Goal: Find specific page/section: Find specific page/section

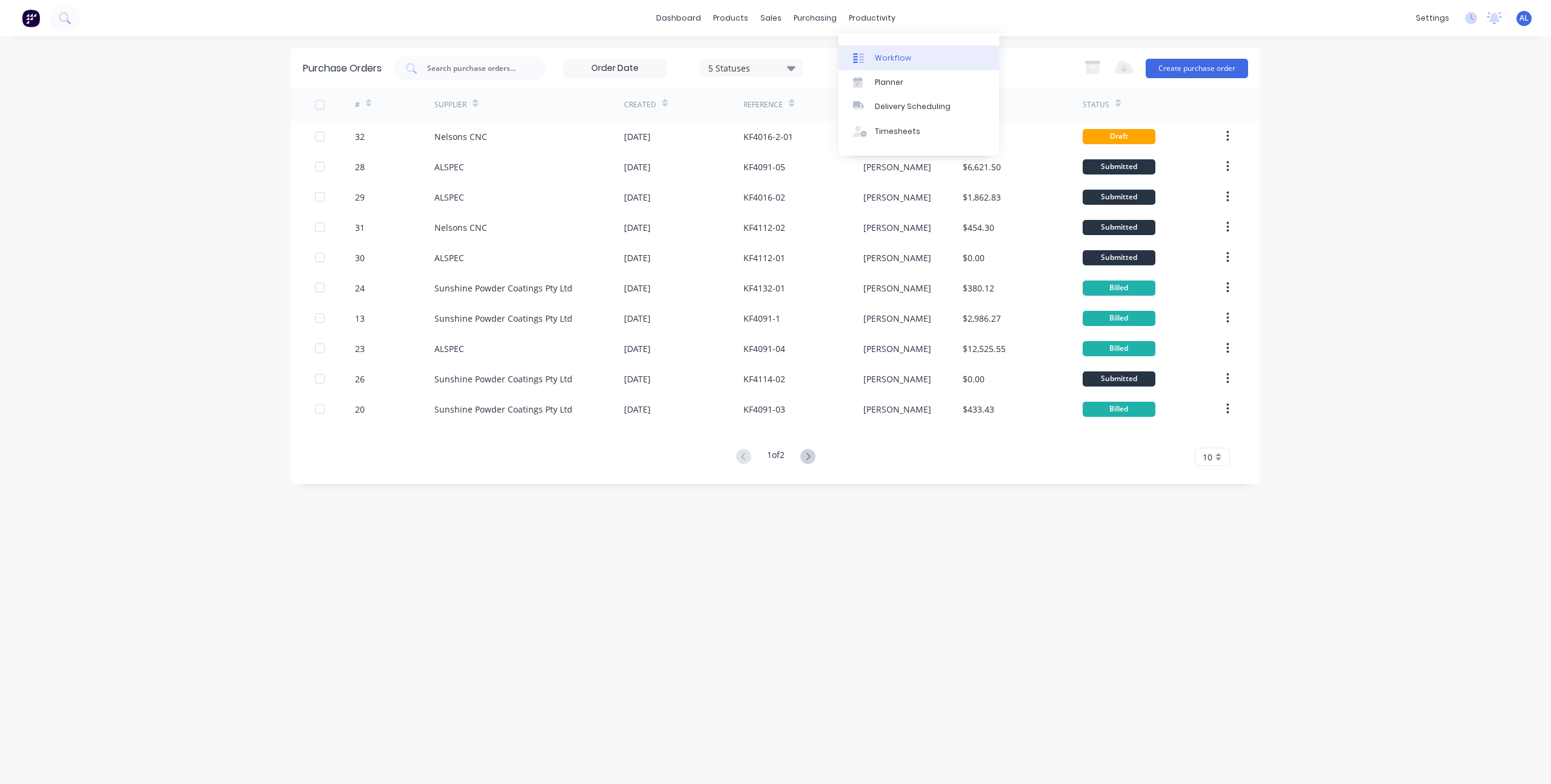
click at [889, 52] on div "Workflow" at bounding box center [893, 58] width 36 height 11
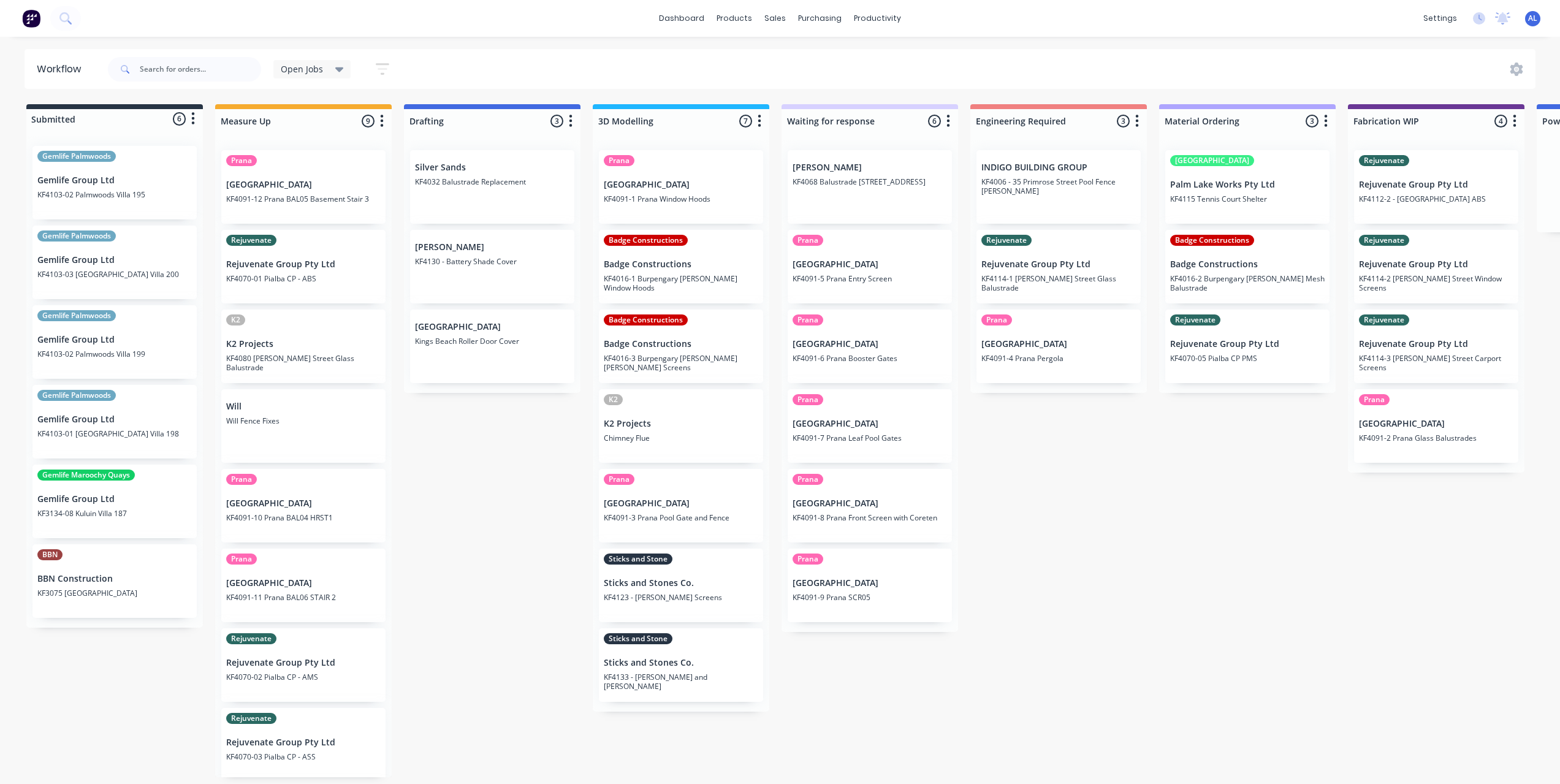
click at [520, 589] on div "Submitted 6 Status colour #273444 hex #273444 Save Cancel Summaries Total order…" at bounding box center [1457, 441] width 2933 height 673
click at [997, 497] on div "Submitted 6 Status colour #273444 hex #273444 Save Cancel Summaries Total order…" at bounding box center [1457, 441] width 2933 height 673
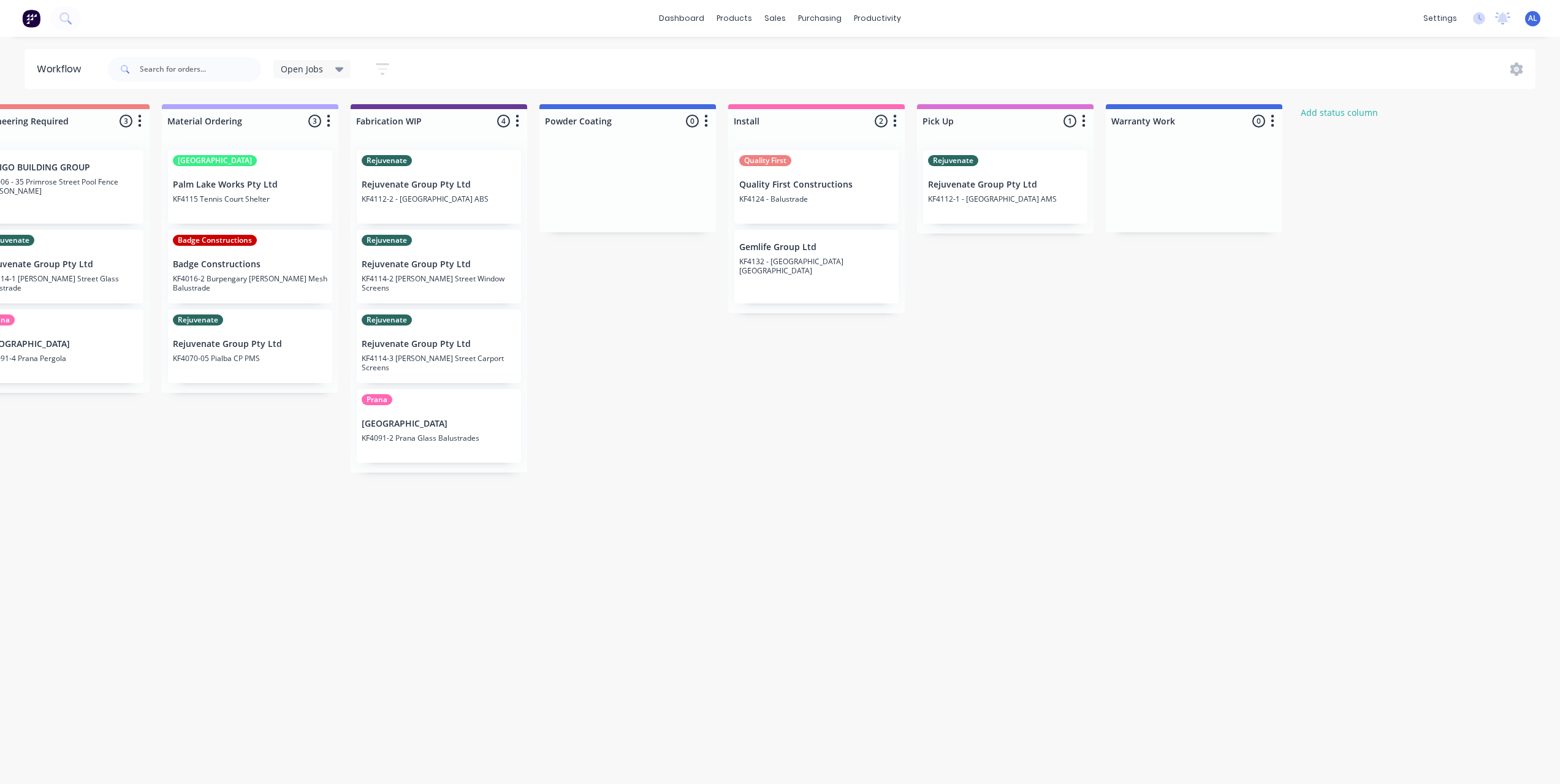
scroll to position [0, 1002]
click at [867, 494] on div "Submitted 6 Status colour #273444 hex #273444 Save Cancel Summaries Total order…" at bounding box center [456, 441] width 2933 height 673
click at [786, 182] on p "Quality First Constructions" at bounding box center [812, 184] width 154 height 10
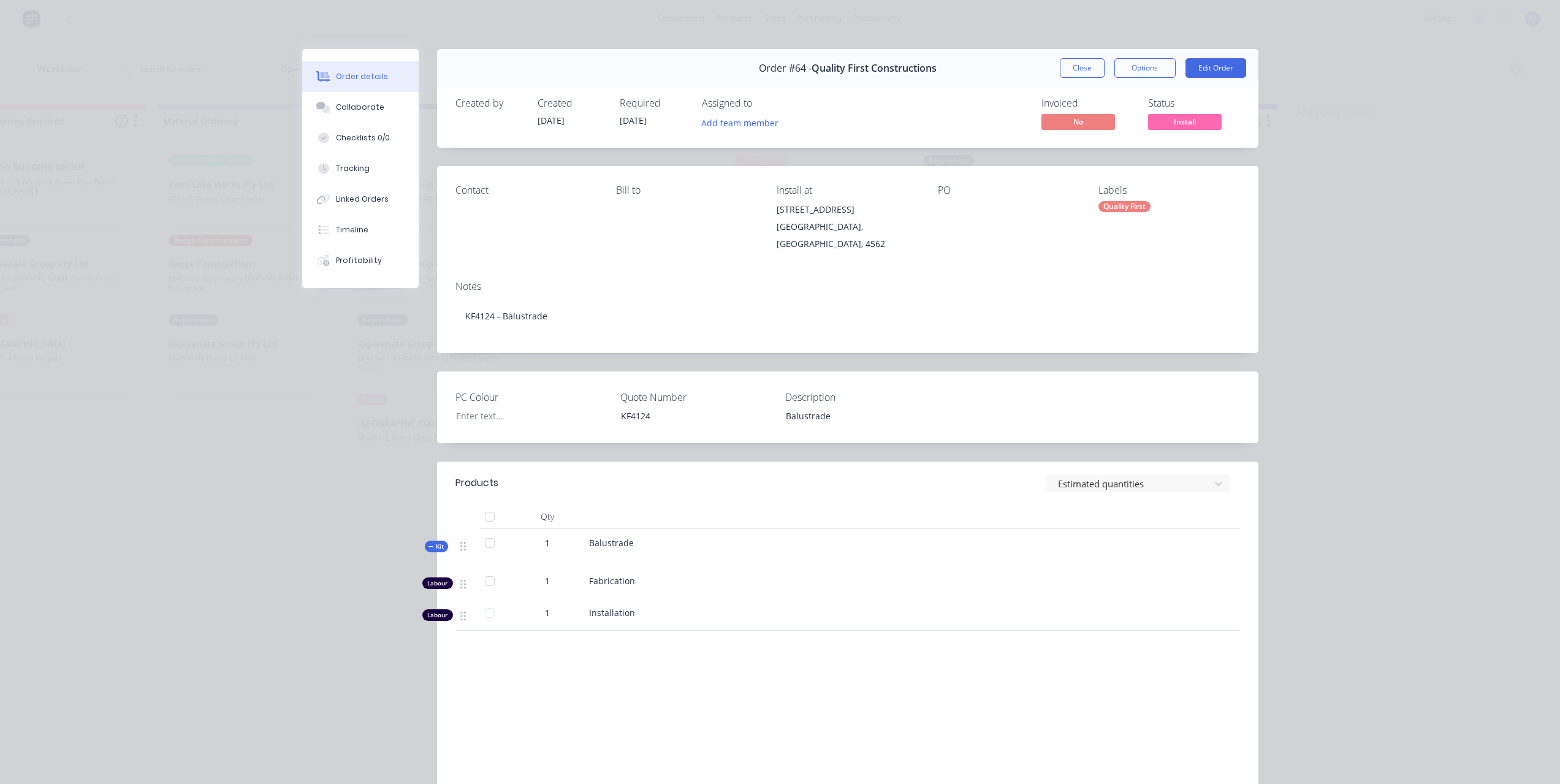
click at [258, 427] on div "Order details Collaborate Checklists 0/0 Tracking Linked Orders Timeline Profit…" at bounding box center [780, 392] width 1560 height 784
click at [268, 589] on div "Order details Collaborate Checklists 0/0 Tracking Linked Orders Timeline Profit…" at bounding box center [780, 392] width 1560 height 784
click at [1063, 59] on button "Close" at bounding box center [1082, 68] width 45 height 19
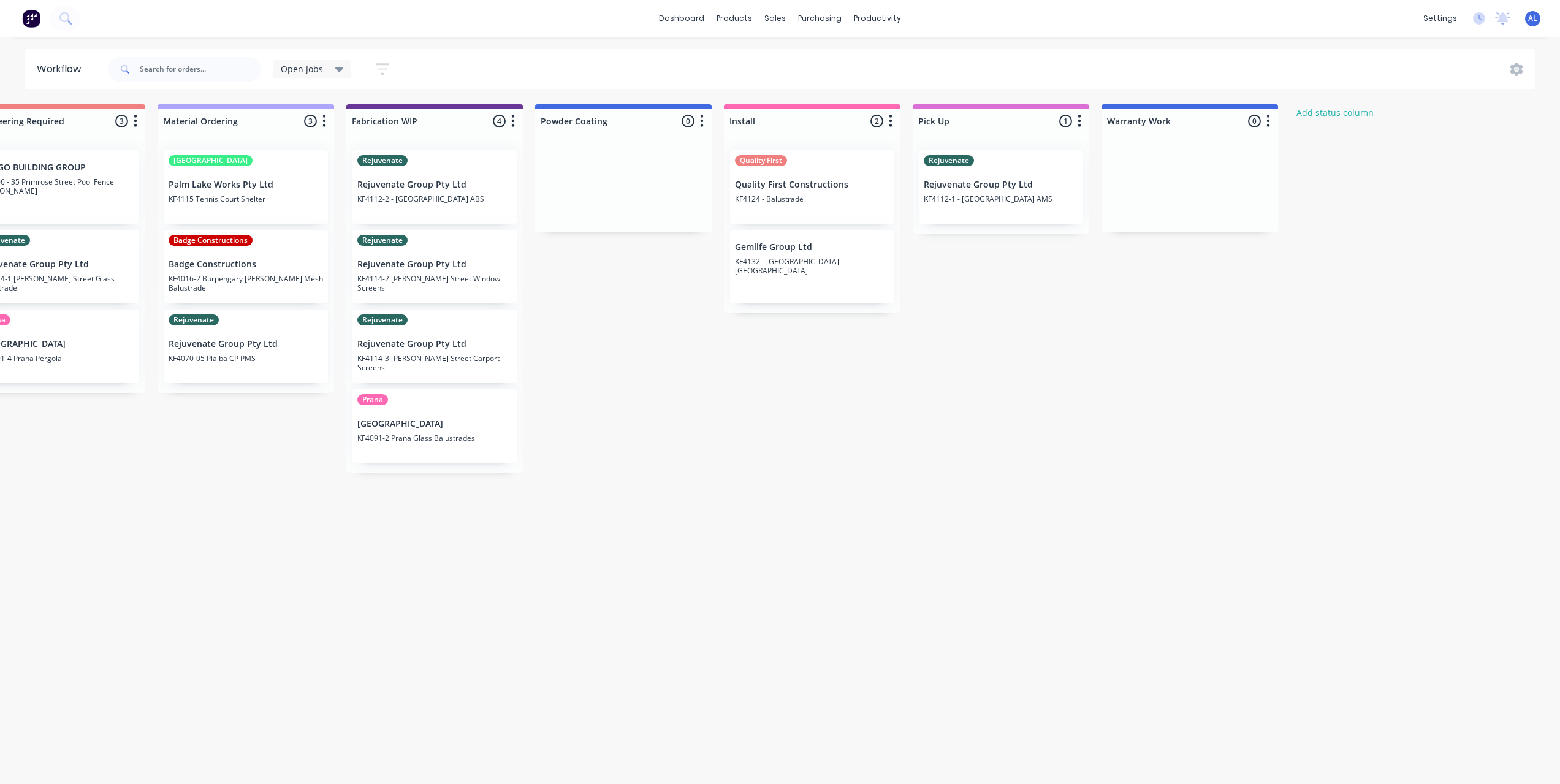
click at [854, 487] on div "Submitted 6 Status colour #273444 hex #273444 Save Cancel Summaries Total order…" at bounding box center [456, 441] width 2933 height 673
